Goal: Task Accomplishment & Management: Manage account settings

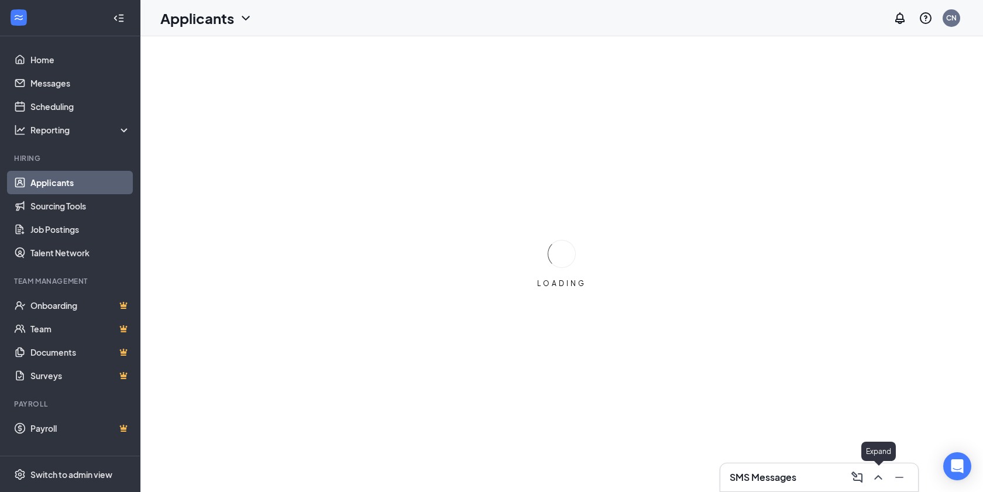
click at [872, 479] on icon "ChevronUp" at bounding box center [878, 477] width 14 height 14
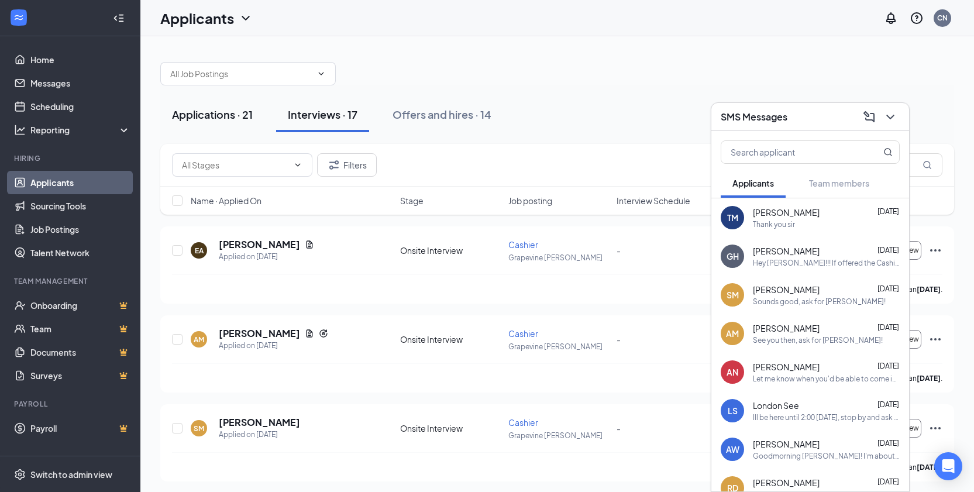
click at [221, 128] on button "Applications · 21" at bounding box center [212, 114] width 104 height 35
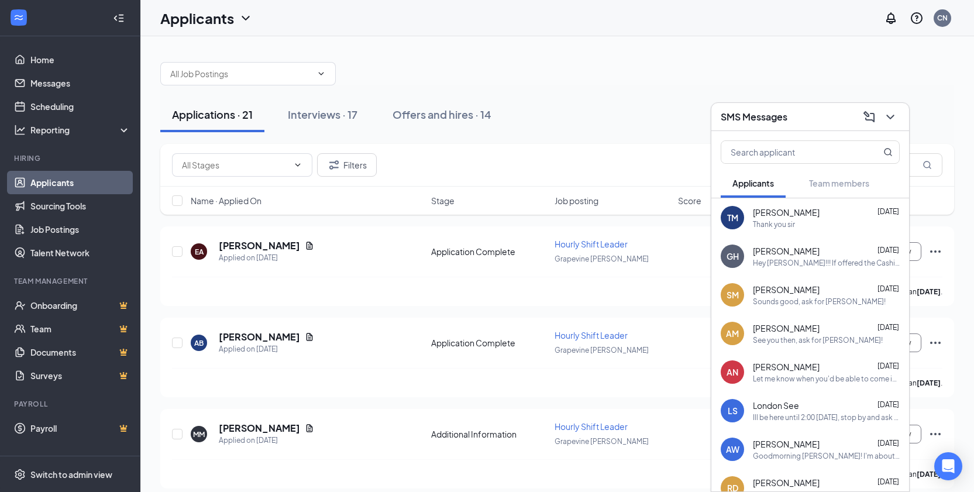
click at [904, 115] on div "SMS Messages" at bounding box center [810, 117] width 198 height 28
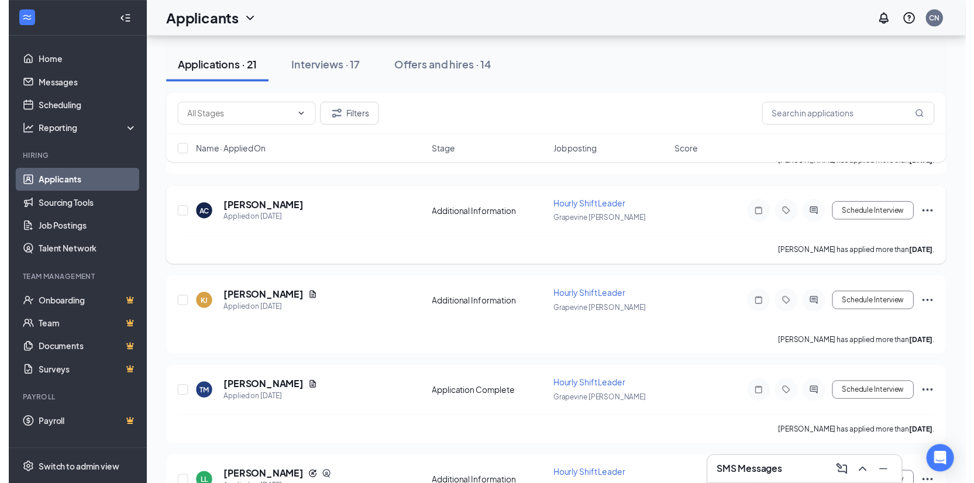
scroll to position [526, 0]
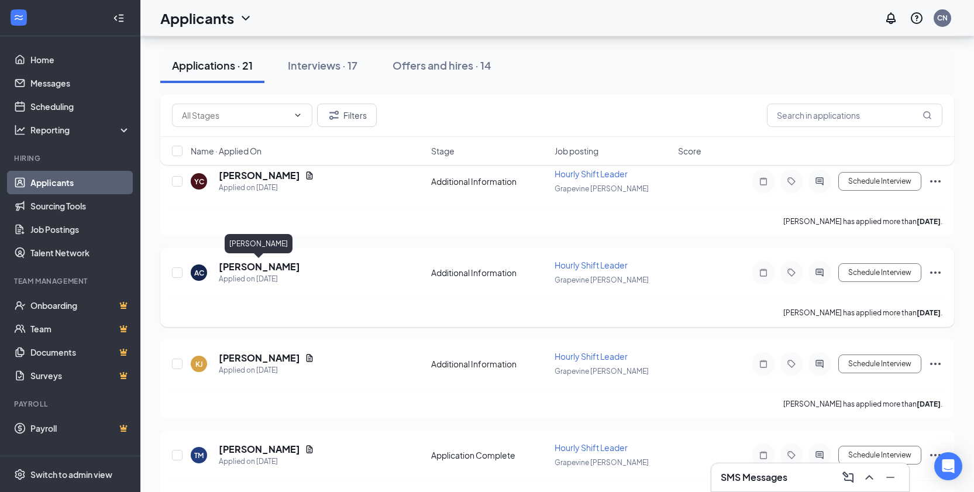
click at [247, 264] on h5 "[PERSON_NAME]" at bounding box center [259, 266] width 81 height 13
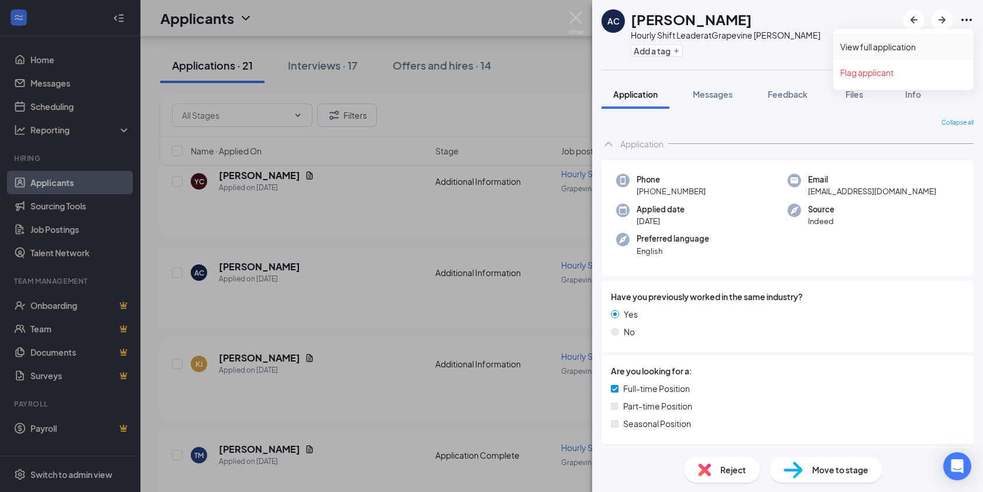
click at [945, 42] on link "View full application" at bounding box center [903, 47] width 126 height 12
click at [576, 20] on img at bounding box center [576, 23] width 15 height 23
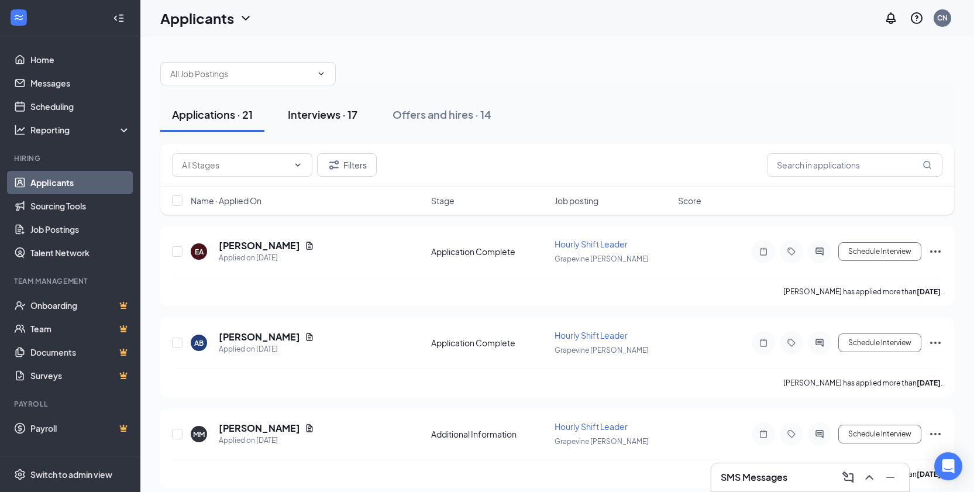
click at [350, 115] on div "Interviews · 17" at bounding box center [323, 114] width 70 height 15
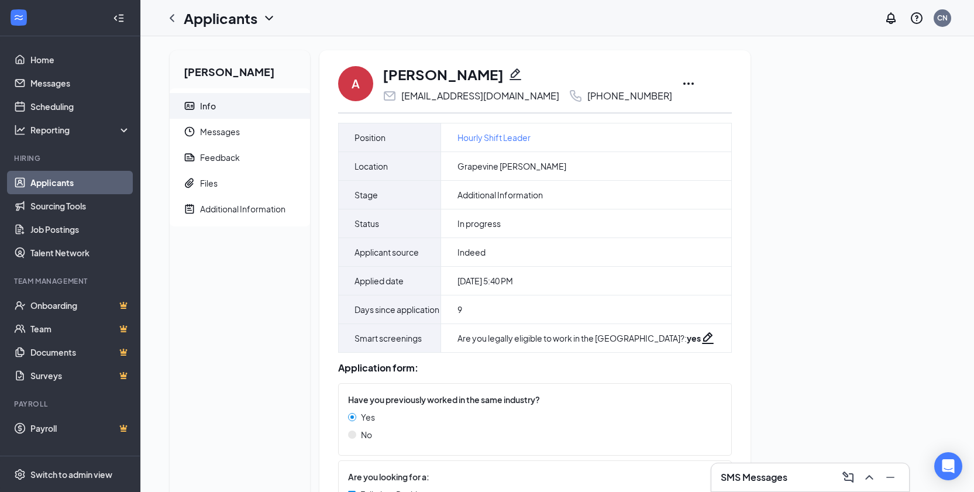
click at [682, 81] on icon "Ellipses" at bounding box center [689, 84] width 14 height 14
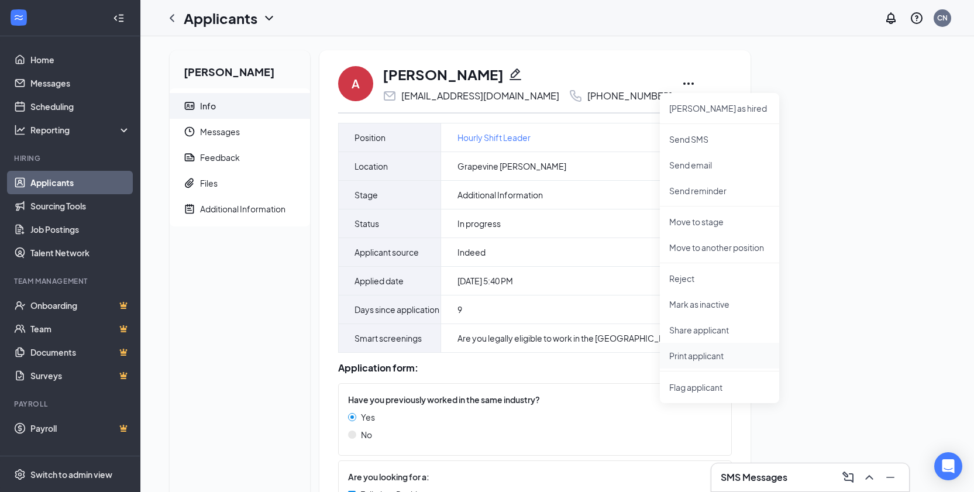
click at [715, 362] on li "Print applicant" at bounding box center [719, 356] width 119 height 26
